Goal: Transaction & Acquisition: Obtain resource

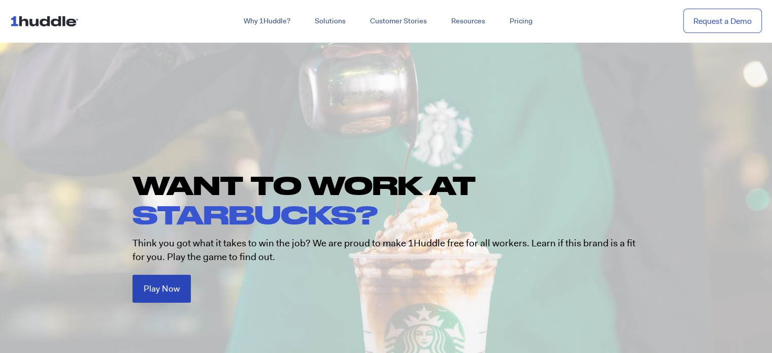
click at [181, 290] on link "Play Now" at bounding box center [161, 289] width 58 height 28
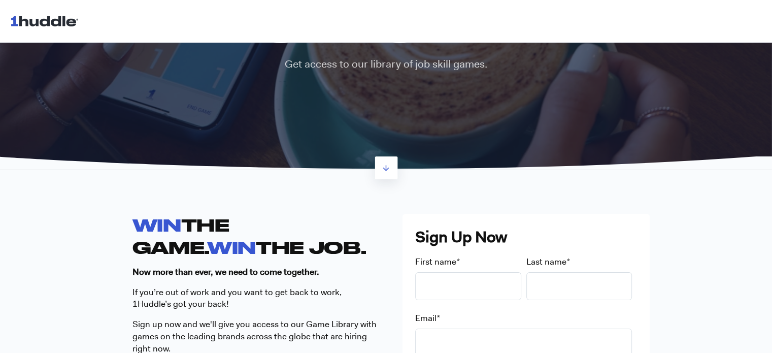
scroll to position [118, 0]
